Goal: Task Accomplishment & Management: Use online tool/utility

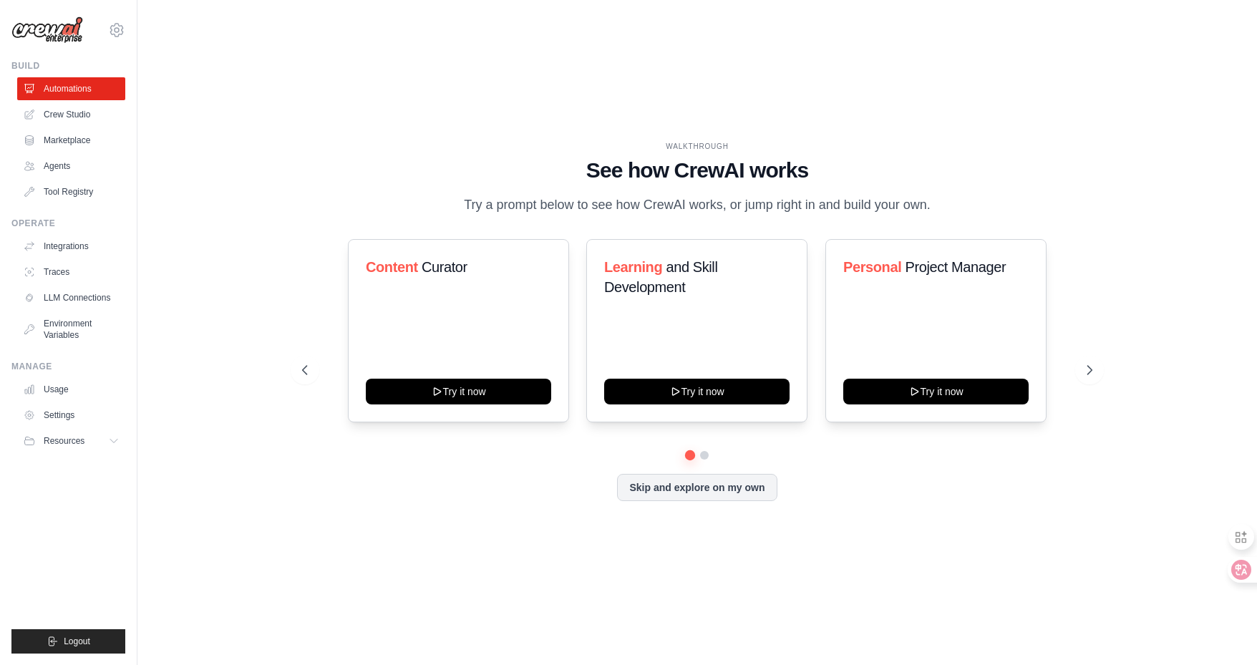
drag, startPoint x: 0, startPoint y: 0, endPoint x: 1111, endPoint y: 63, distance: 1113.2
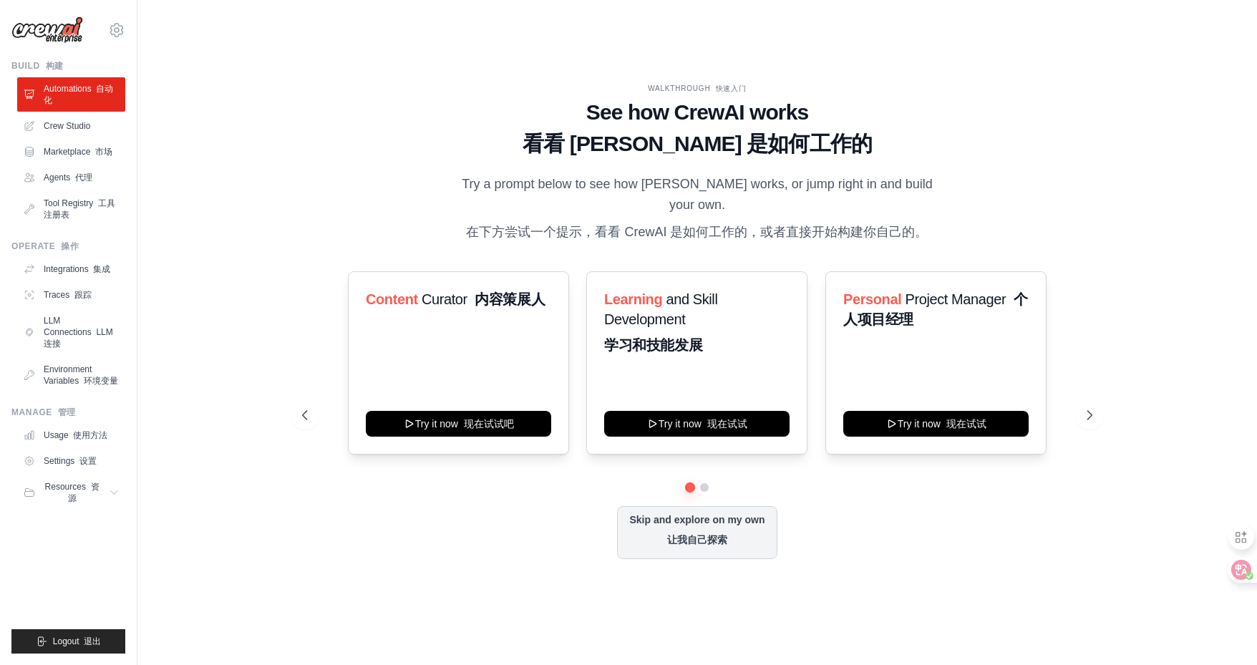
click at [1232, 664] on div at bounding box center [628, 665] width 1257 height 0
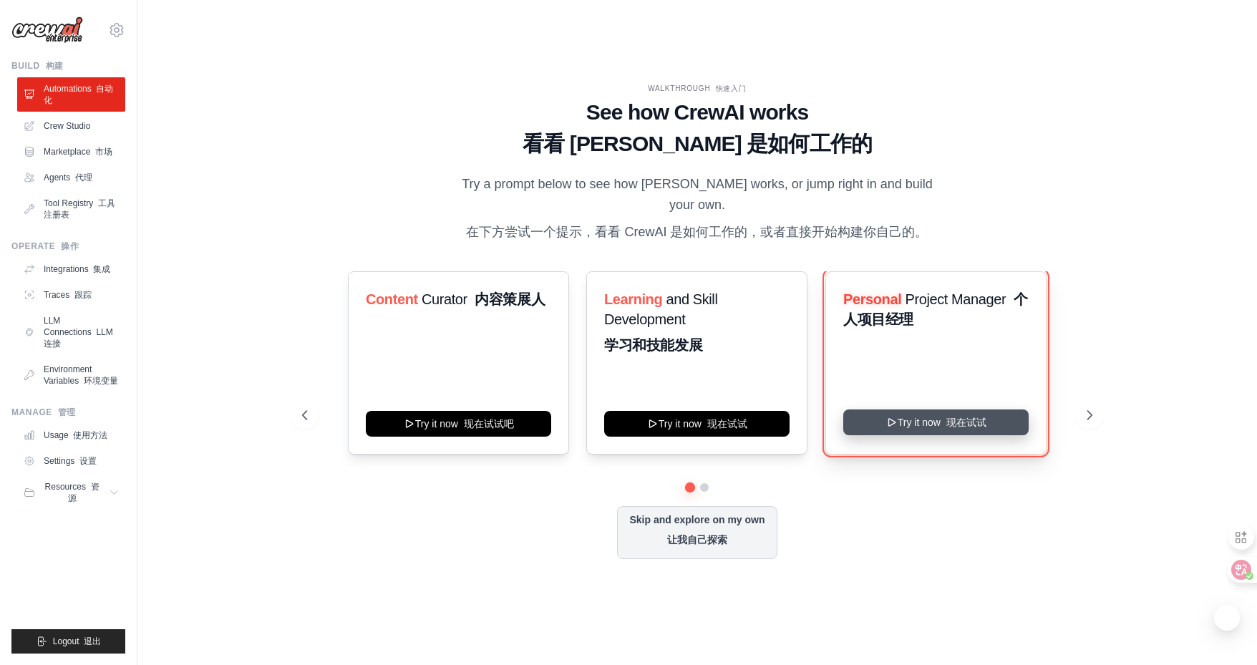
click at [899, 424] on button "Try it now 现在试试" at bounding box center [935, 422] width 185 height 26
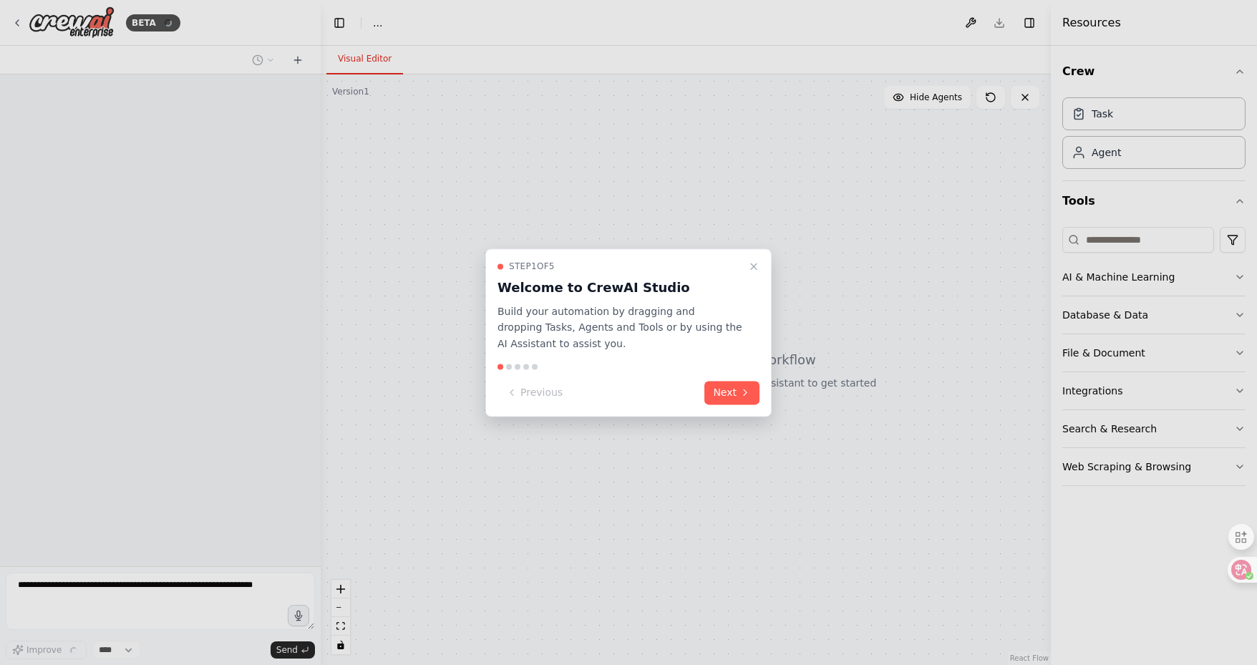
select select "****"
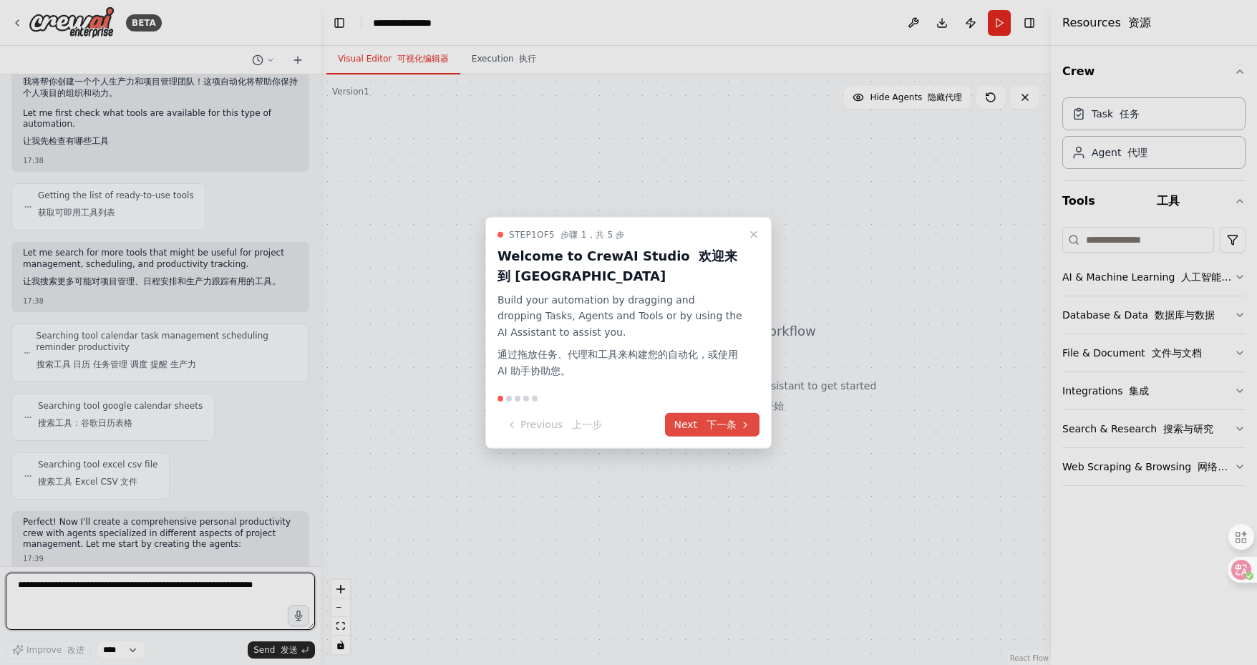
scroll to position [216, 0]
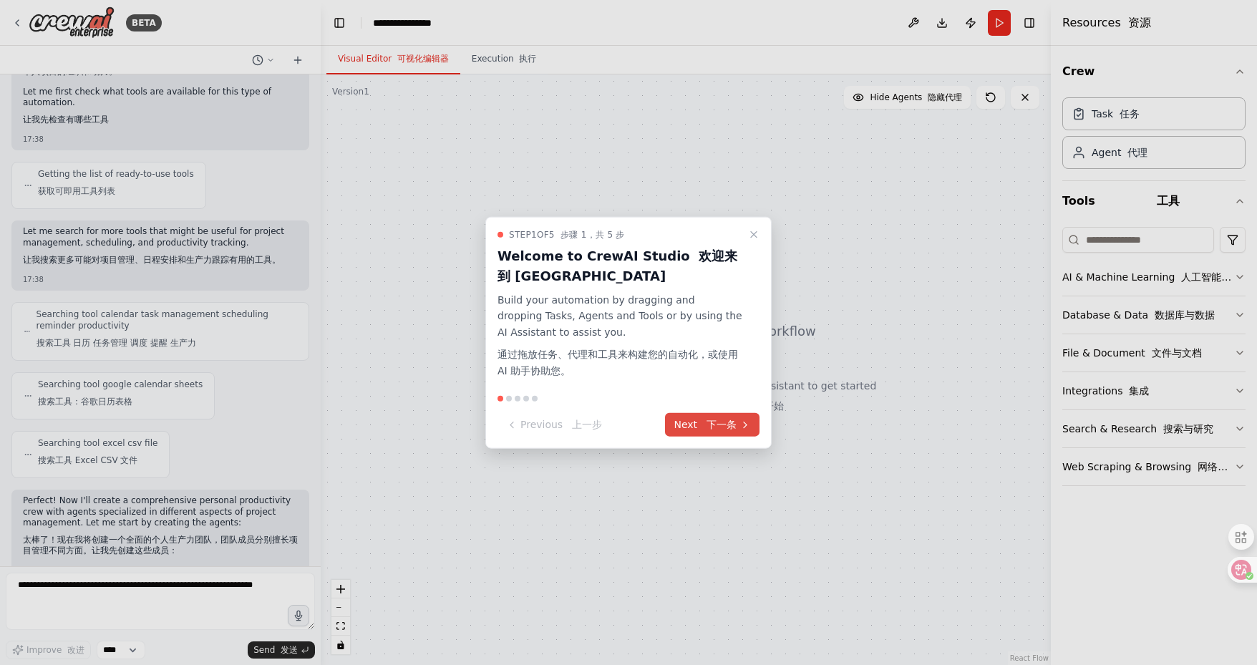
click at [709, 427] on font "下一条" at bounding box center [721, 424] width 30 height 11
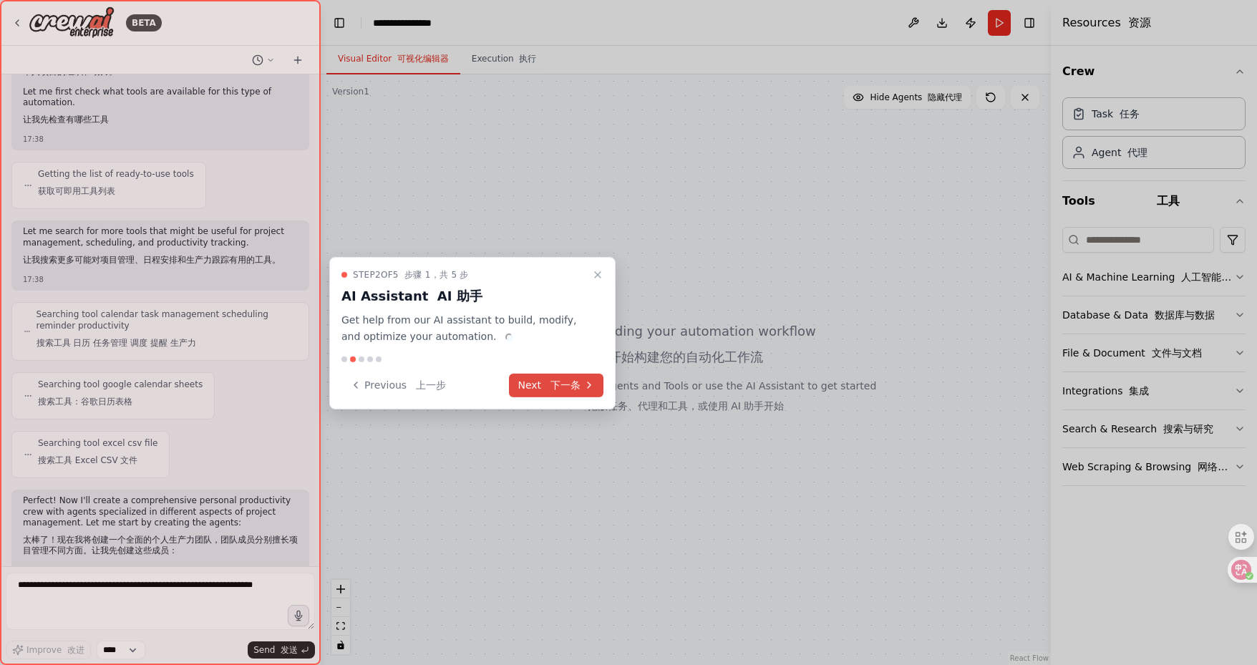
scroll to position [381, 0]
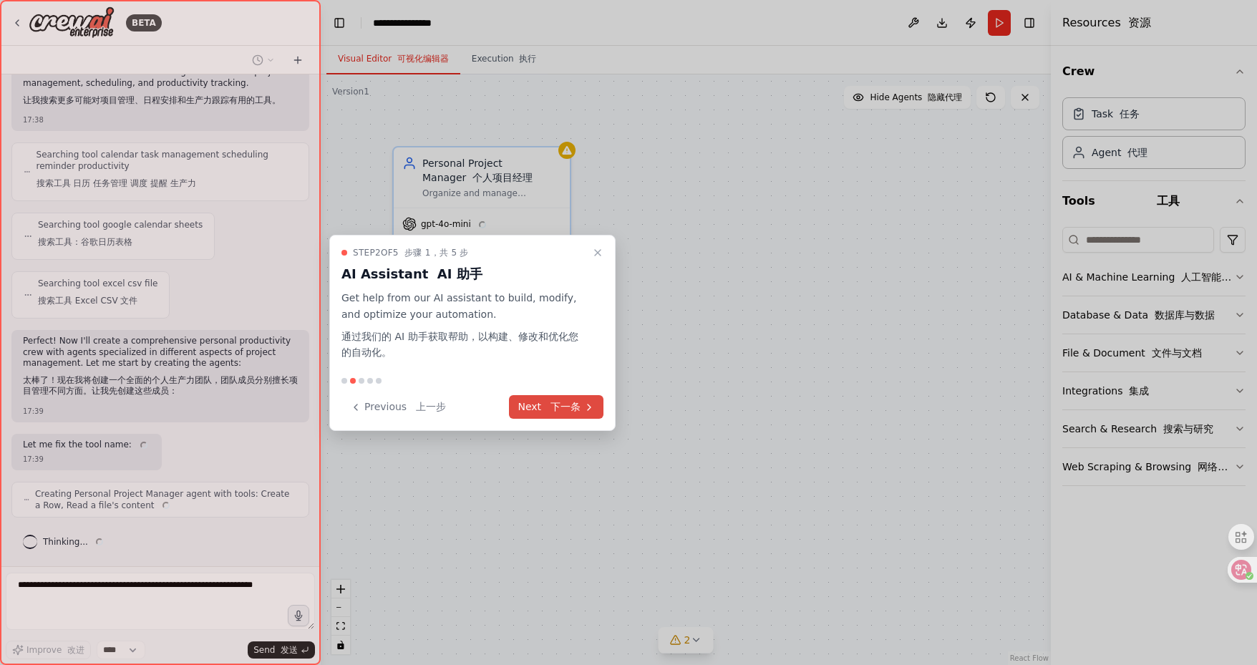
click at [545, 410] on font at bounding box center [547, 406] width 6 height 11
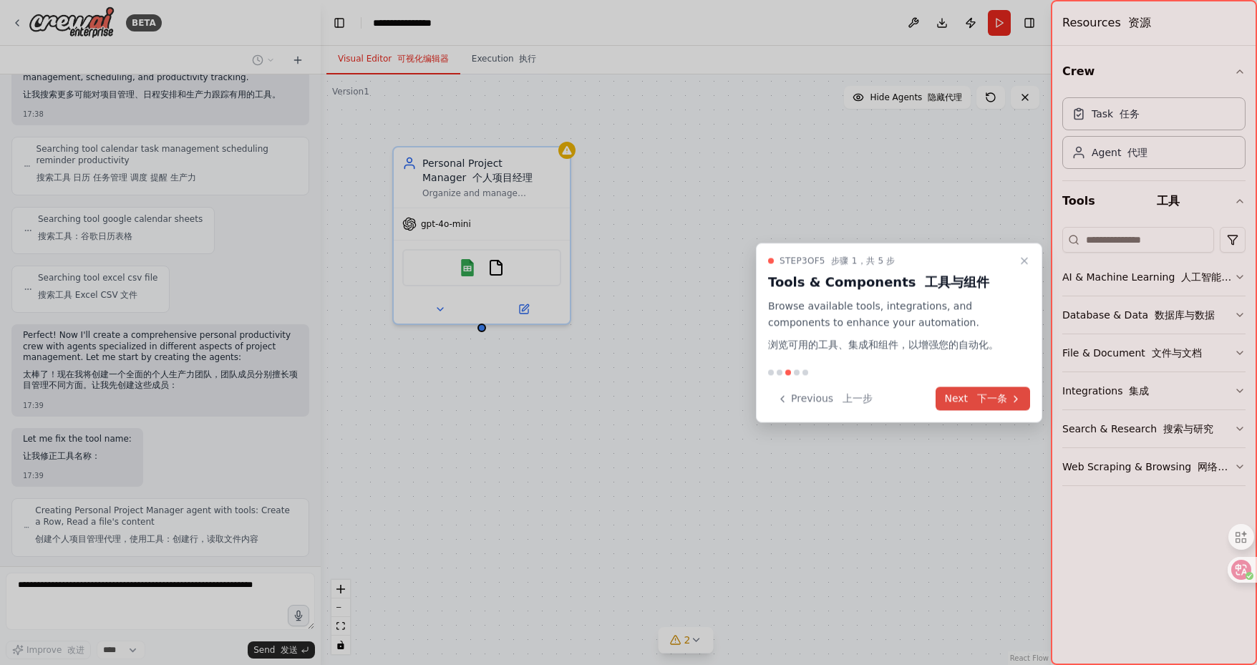
click at [985, 399] on font "下一条" at bounding box center [992, 398] width 30 height 11
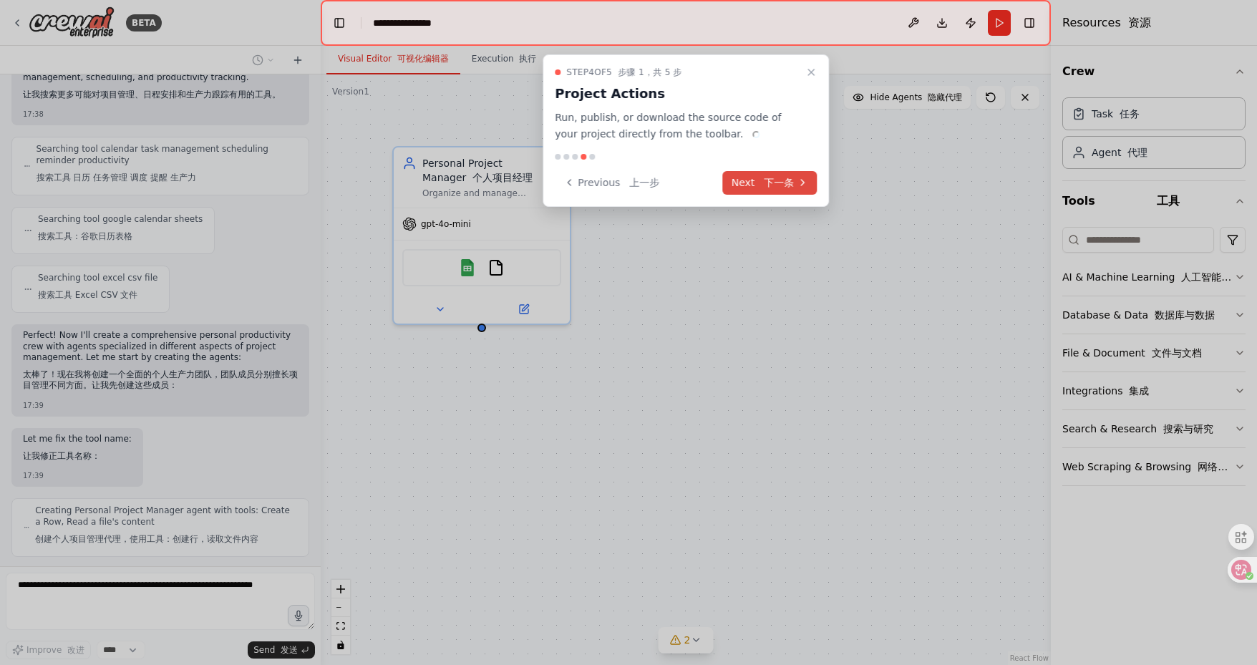
scroll to position [474, 0]
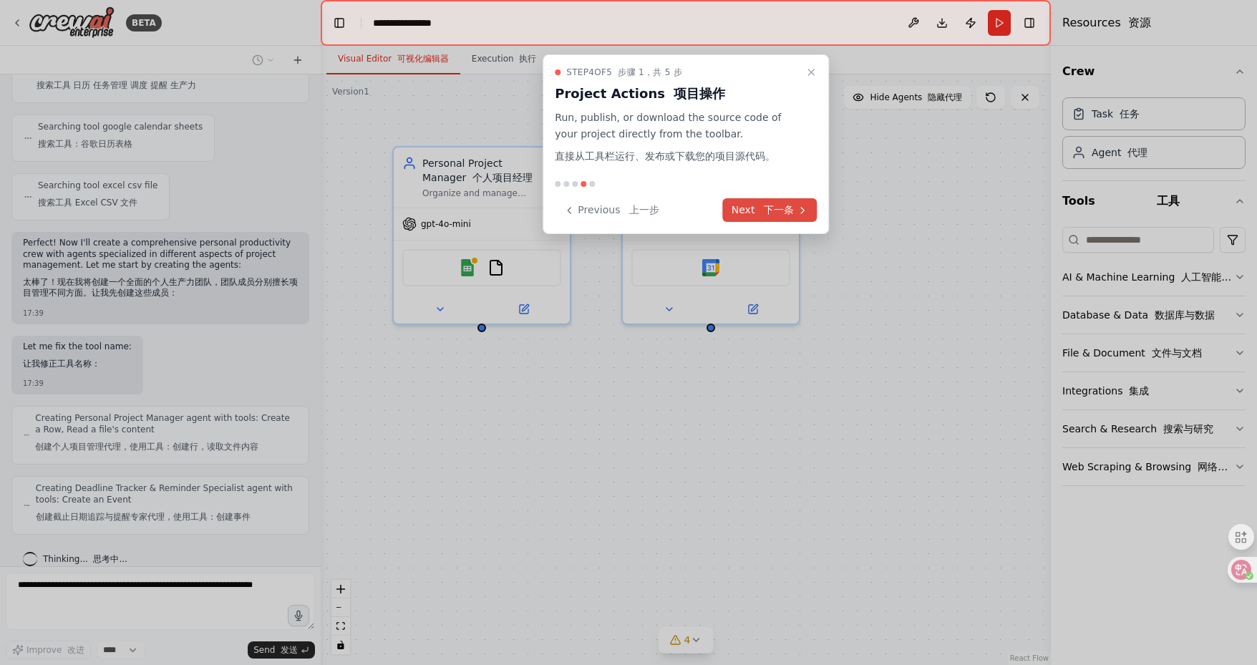
click at [774, 217] on font "下一条" at bounding box center [775, 210] width 36 height 15
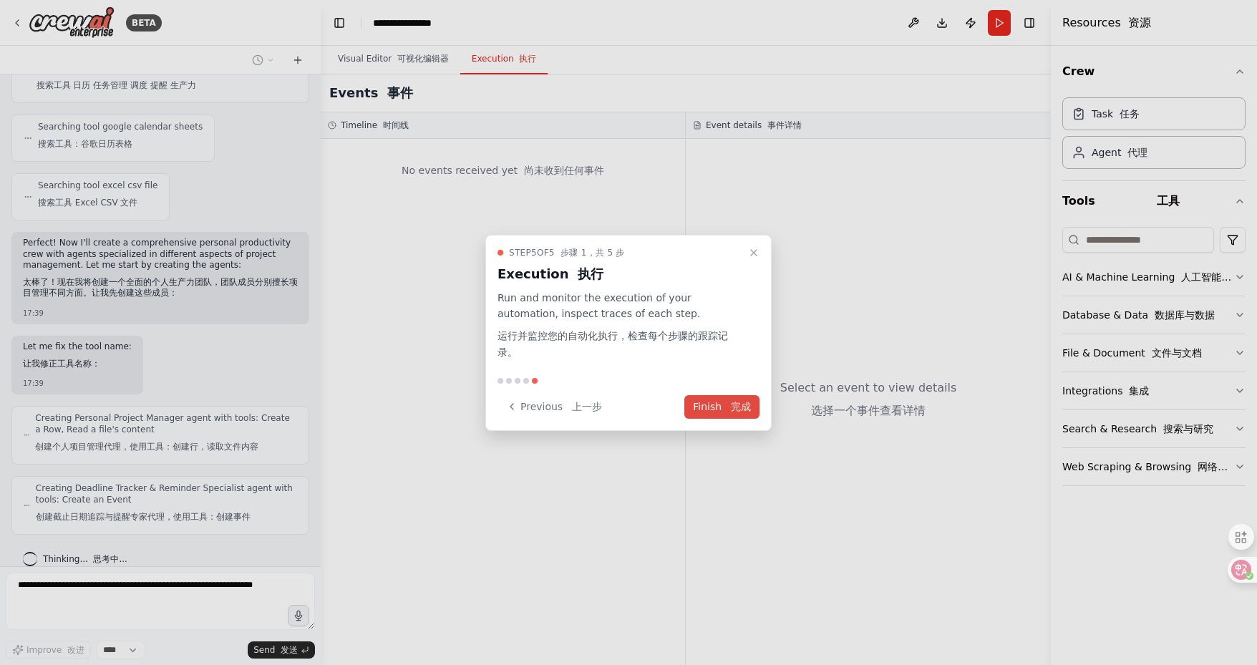
click at [737, 385] on div "Step 5 of 5 步骤 1，共 5 步 Execution 执行 Run and monitor the execution of your autom…" at bounding box center [628, 333] width 286 height 196
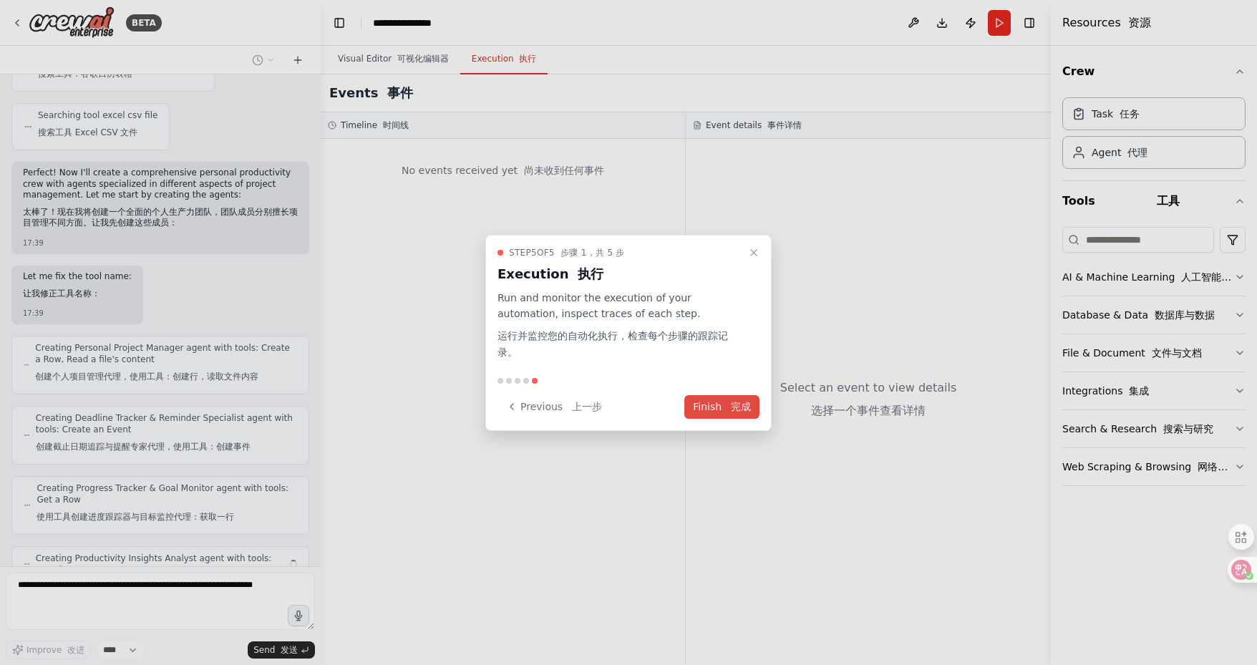
scroll to position [613, 0]
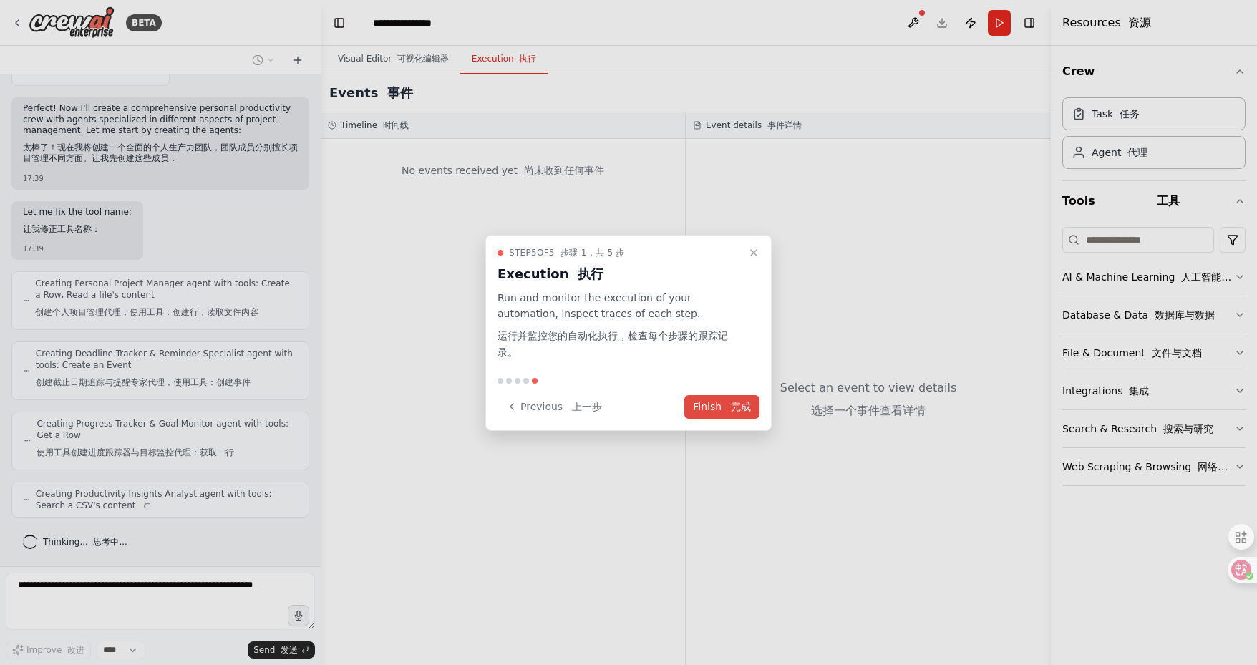
click at [725, 405] on font at bounding box center [727, 406] width 6 height 11
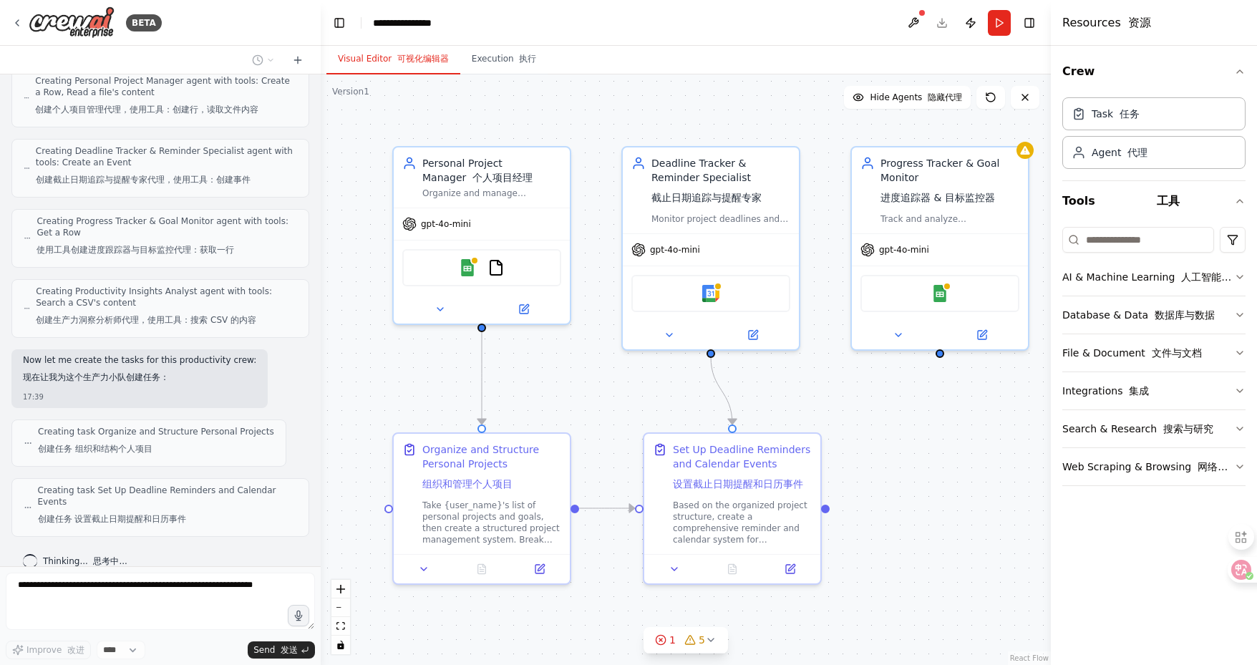
scroll to position [869, 0]
